Goal: Information Seeking & Learning: Learn about a topic

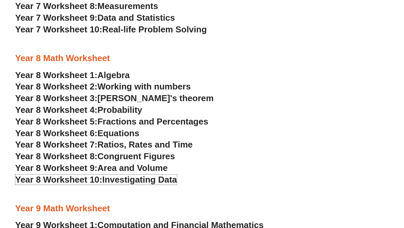
scroll to position [1732, 0]
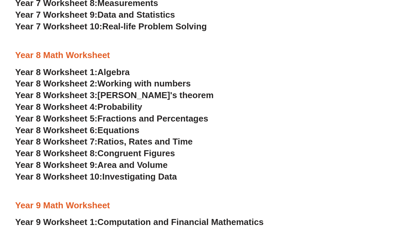
click at [126, 164] on span "Area and Volume" at bounding box center [132, 165] width 70 height 10
click at [116, 72] on span "Algebra" at bounding box center [113, 72] width 32 height 10
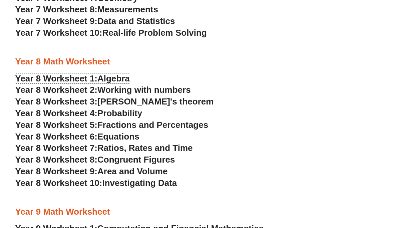
scroll to position [1746, 0]
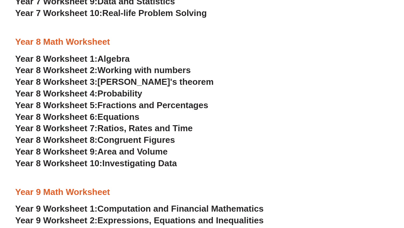
click at [164, 82] on span "Pythagoras's theorem" at bounding box center [155, 82] width 116 height 10
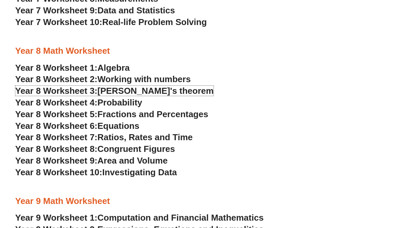
scroll to position [1750, 0]
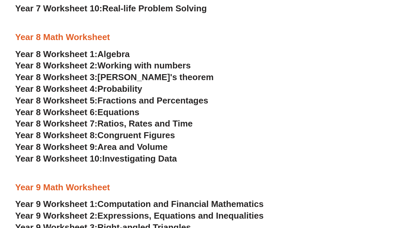
click at [130, 89] on span "Probability" at bounding box center [119, 89] width 45 height 10
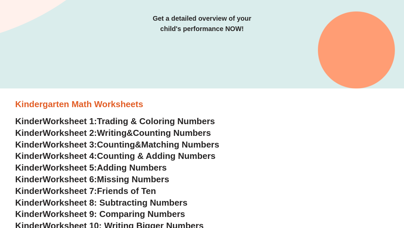
scroll to position [0, 0]
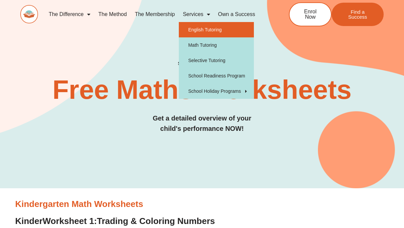
click at [204, 29] on link "English Tutoring" at bounding box center [216, 29] width 75 height 15
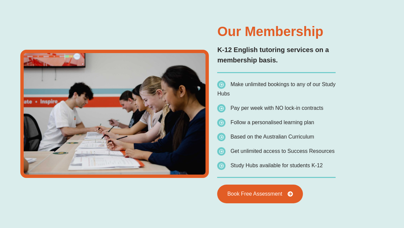
type input "*"
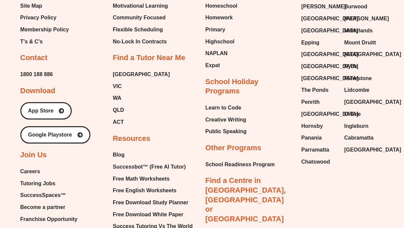
scroll to position [2461, 0]
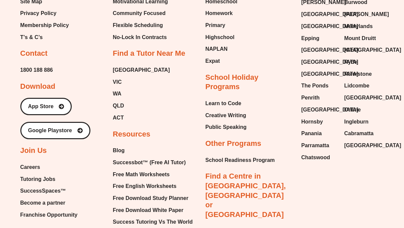
click at [38, 174] on span "Tutoring Jobs" at bounding box center [37, 179] width 35 height 10
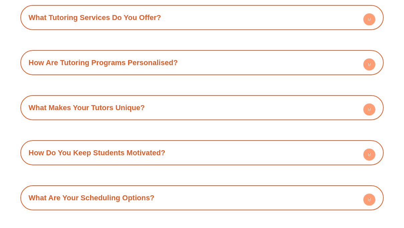
scroll to position [665, 0]
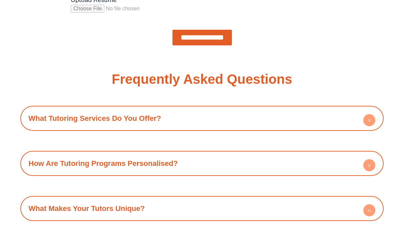
click at [203, 115] on h4 "What Tutoring Services Do You Offer?" at bounding box center [202, 118] width 357 height 18
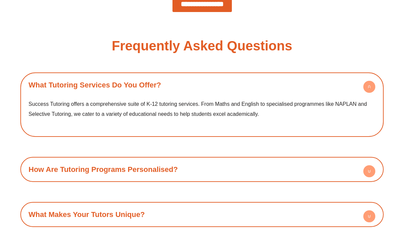
scroll to position [699, 0]
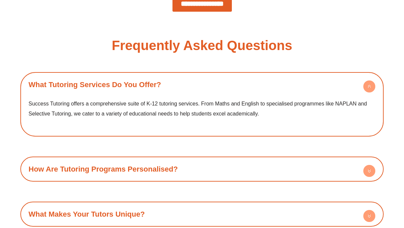
click at [220, 155] on div "What Tutoring Services Do You Offer? Success Tutoring offers a comprehensive su…" at bounding box center [202, 216] width 364 height 289
click at [218, 163] on h4 "How Are Tutoring Programs Personalised?" at bounding box center [202, 169] width 357 height 18
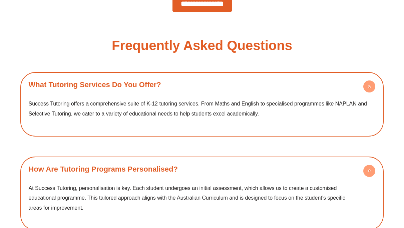
scroll to position [817, 0]
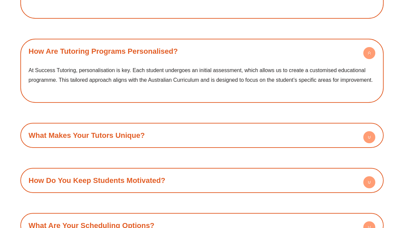
click at [190, 134] on h4 "What Makes Your Tutors Unique?" at bounding box center [202, 135] width 357 height 18
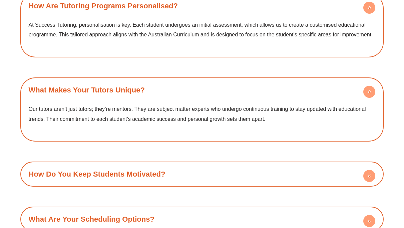
scroll to position [933, 0]
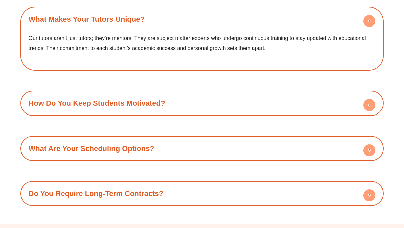
click at [171, 103] on h4 "How Do You Keep Students Motivated?" at bounding box center [202, 103] width 357 height 18
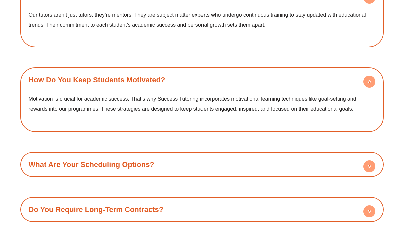
scroll to position [958, 0]
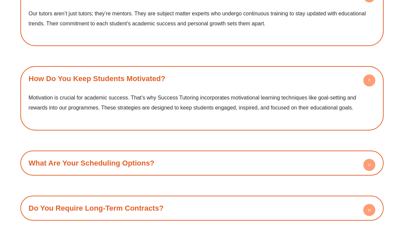
click at [171, 163] on h4 "What Are Your Scheduling Options?" at bounding box center [202, 163] width 357 height 18
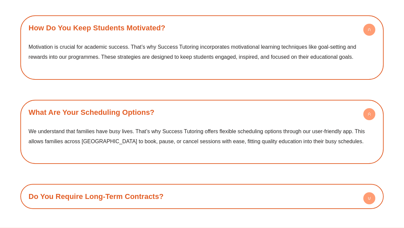
scroll to position [1073, 0]
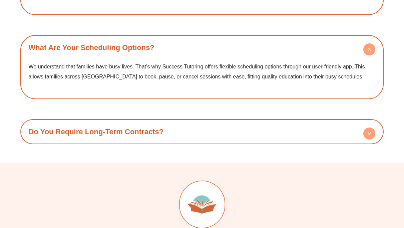
click at [178, 132] on h4 "Do You Require Long-Term Contracts?" at bounding box center [202, 131] width 357 height 18
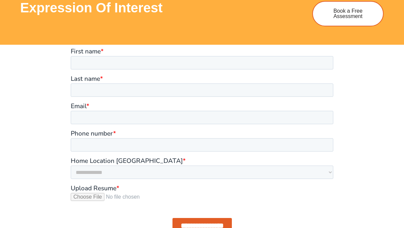
scroll to position [478, 0]
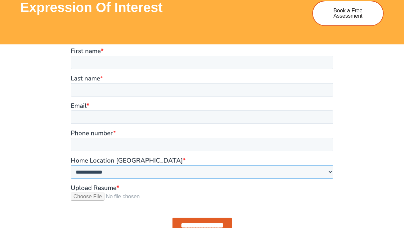
click at [90, 172] on select "**********" at bounding box center [202, 171] width 263 height 13
click at [129, 172] on select "**********" at bounding box center [202, 171] width 263 height 13
click at [135, 170] on select "**********" at bounding box center [202, 171] width 263 height 13
